Goal: Information Seeking & Learning: Learn about a topic

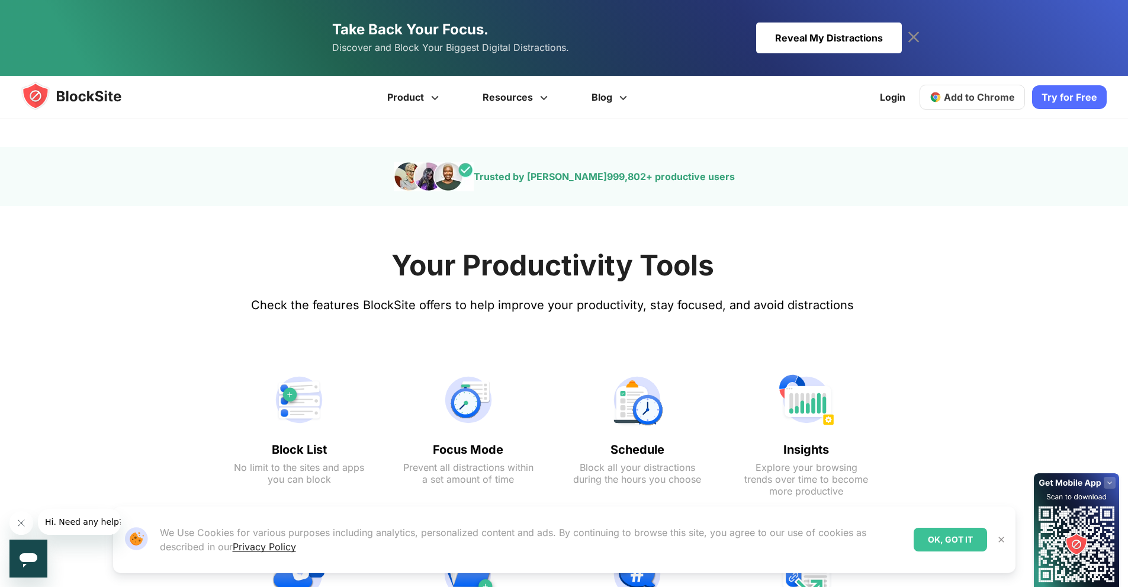
scroll to position [474, 0]
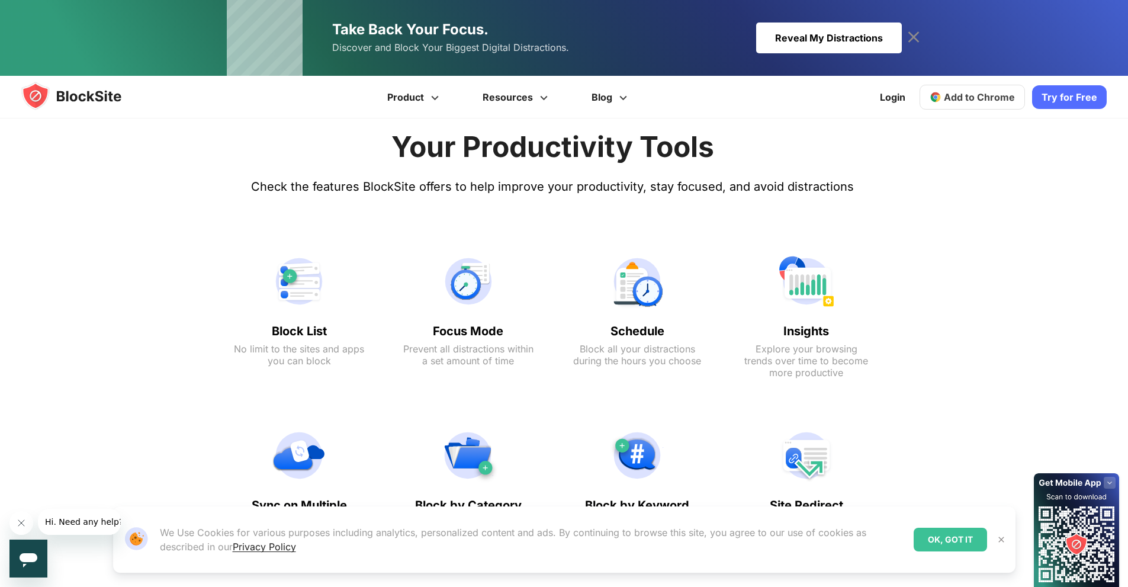
click at [299, 333] on text "Block List" at bounding box center [299, 331] width 130 height 14
click at [297, 331] on text "Block List" at bounding box center [299, 331] width 130 height 14
click at [297, 330] on text "Block List" at bounding box center [299, 331] width 130 height 14
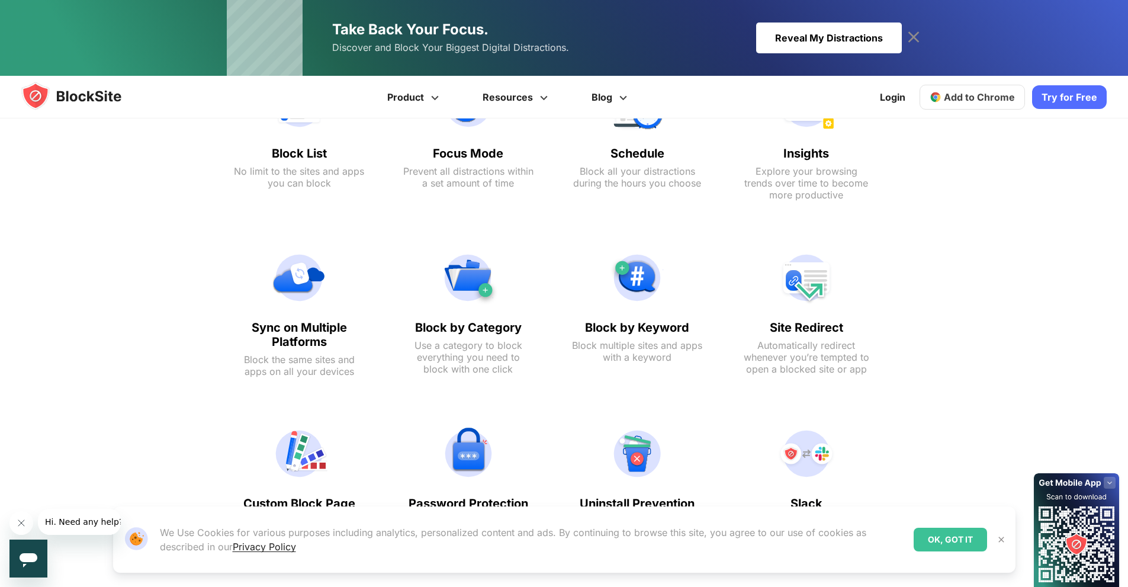
click at [1088, 360] on div "Your Productivity Tools Check the features BlockSite offers to help improve you…" at bounding box center [553, 273] width 1128 height 726
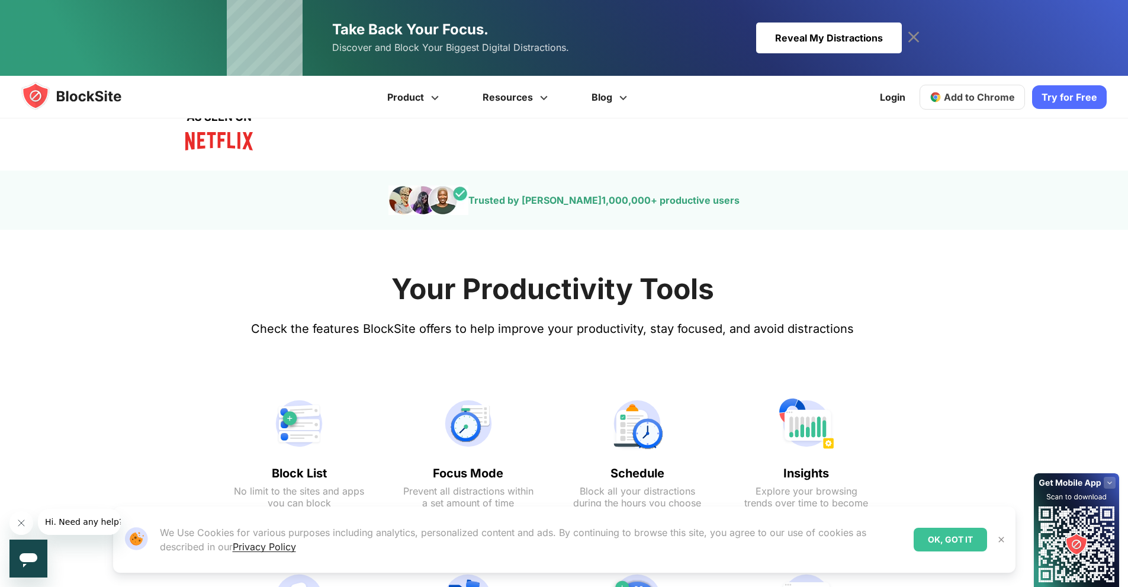
scroll to position [0, 0]
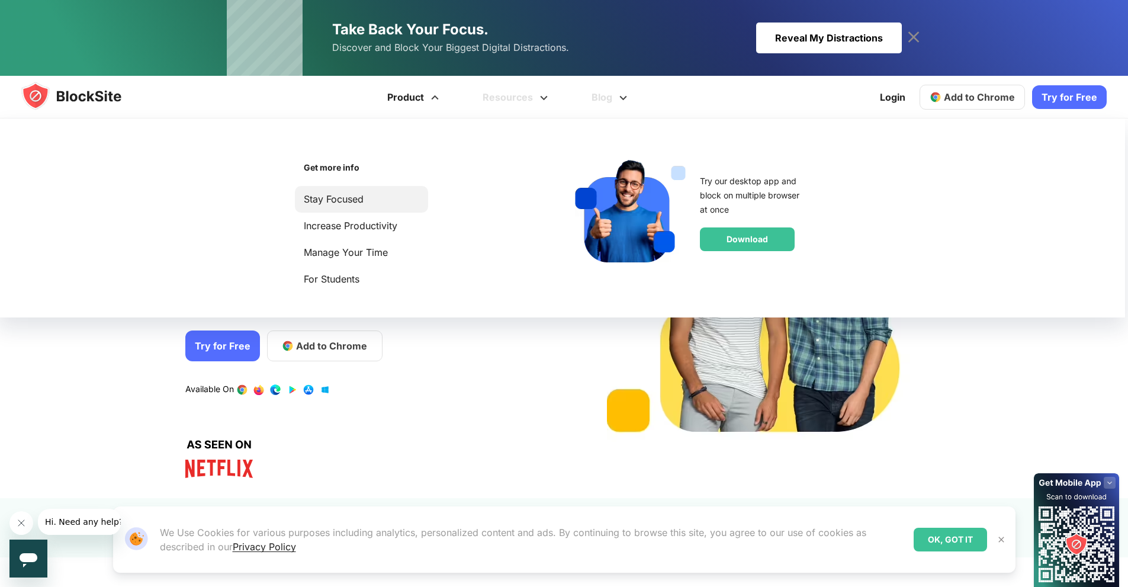
click at [347, 197] on link "Stay Focused" at bounding box center [362, 199] width 116 height 16
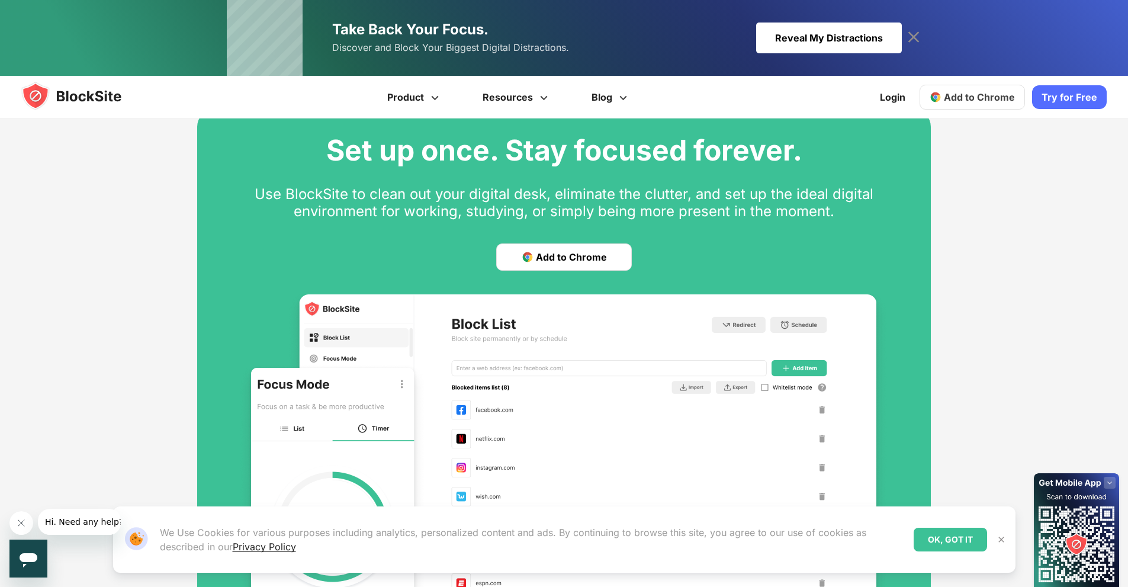
scroll to position [2838, 0]
